Goal: Information Seeking & Learning: Find specific fact

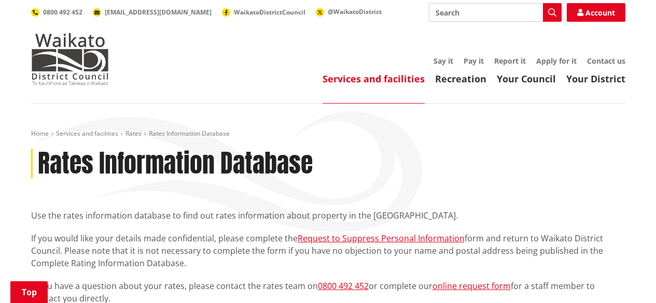
scroll to position [156, 0]
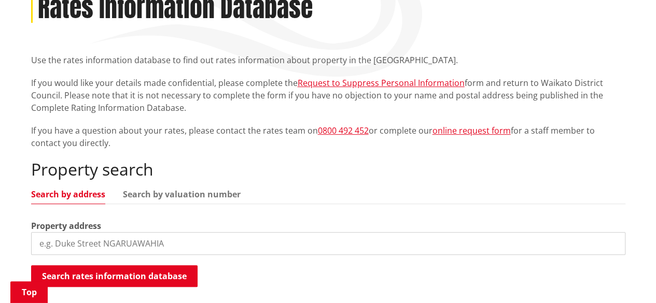
click at [83, 244] on input "search" at bounding box center [328, 243] width 594 height 23
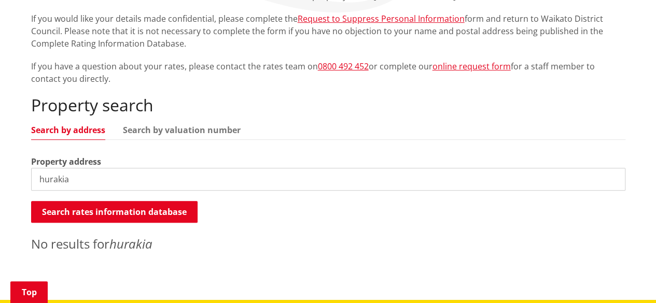
scroll to position [311, 0]
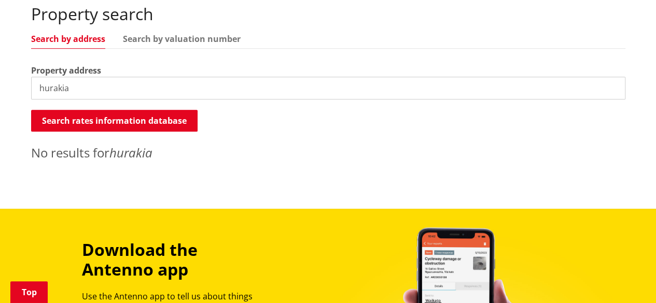
click at [122, 87] on input "hurakia" at bounding box center [328, 88] width 594 height 23
type input "h"
type input "waihaha"
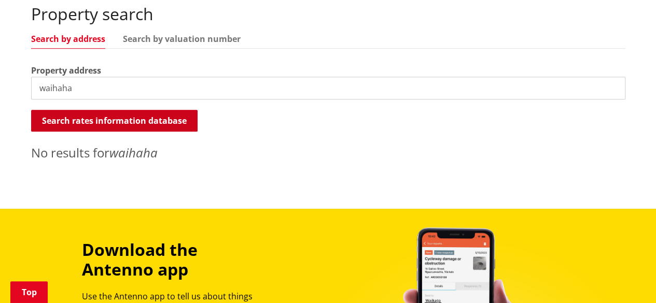
click at [94, 115] on button "Search rates information database" at bounding box center [114, 121] width 166 height 22
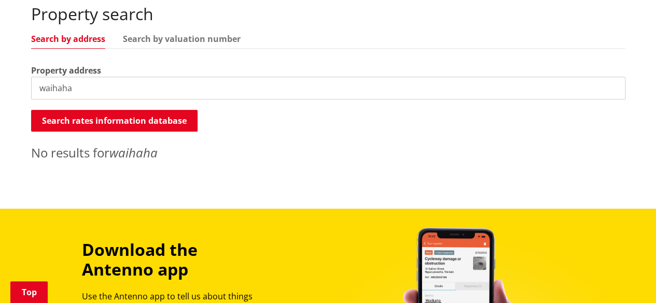
drag, startPoint x: 75, startPoint y: 86, endPoint x: 0, endPoint y: 83, distance: 74.7
click at [0, 83] on div "Home Services and facilities Rates Rates Information Database Rates Information…" at bounding box center [328, 1] width 656 height 416
paste input "3169 STATE"
click at [115, 91] on input "3169 statehighway" at bounding box center [328, 88] width 594 height 23
drag, startPoint x: 80, startPoint y: 89, endPoint x: 54, endPoint y: 40, distance: 54.5
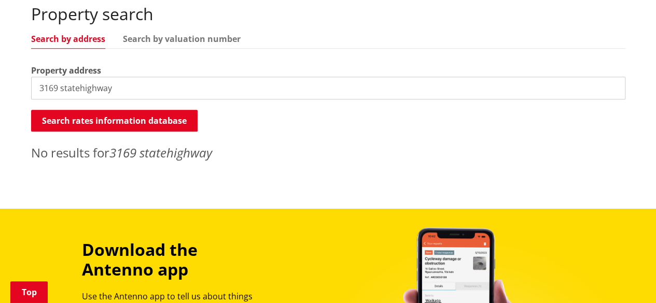
click at [59, 47] on div "Property search Search by address Search by valuation number Property address […" at bounding box center [328, 83] width 594 height 158
click at [77, 93] on div "Property search Search by address Search by valuation number Property address […" at bounding box center [328, 83] width 594 height 158
drag, startPoint x: 93, startPoint y: 79, endPoint x: 73, endPoint y: 88, distance: 22.5
click at [92, 79] on input "3169 statehighway" at bounding box center [328, 88] width 594 height 23
click at [81, 86] on input "3169 statehighway" at bounding box center [328, 88] width 594 height 23
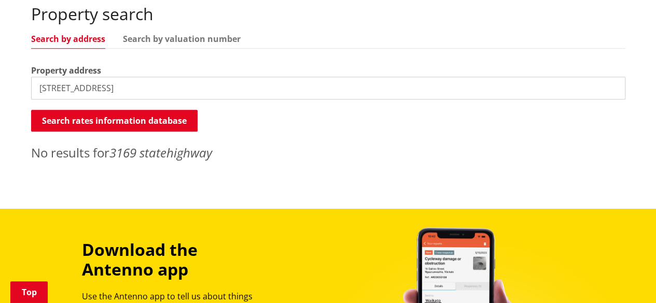
type input "[STREET_ADDRESS]"
